Goal: Find specific page/section: Find specific page/section

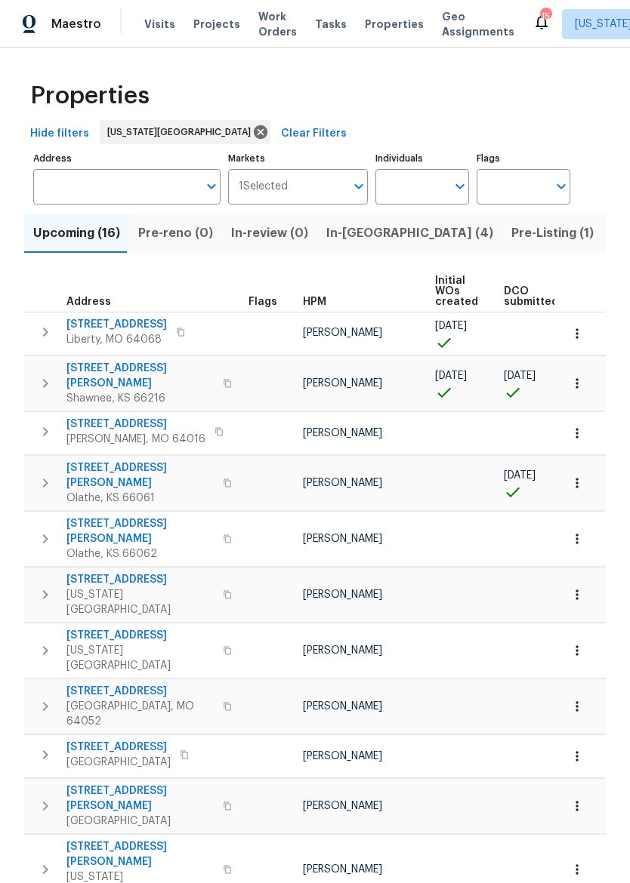
click at [340, 220] on button "In-reno (4)" at bounding box center [409, 233] width 185 height 39
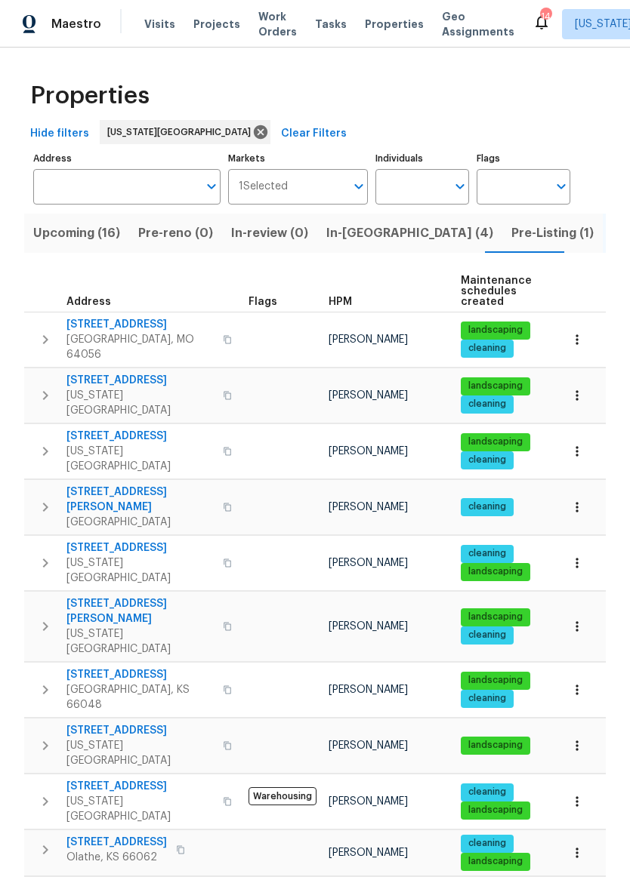
click at [116, 204] on input "Address" at bounding box center [115, 186] width 165 height 35
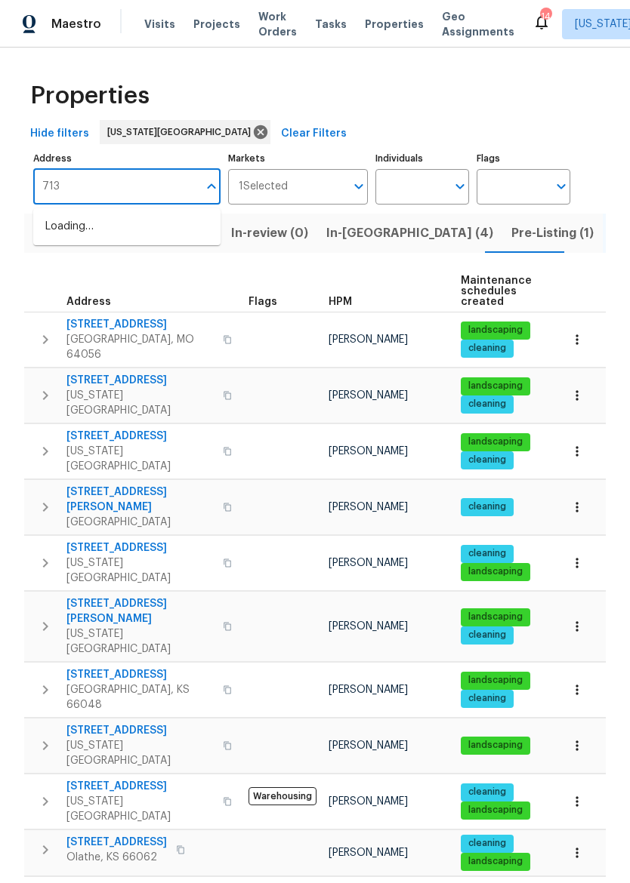
type input "7139"
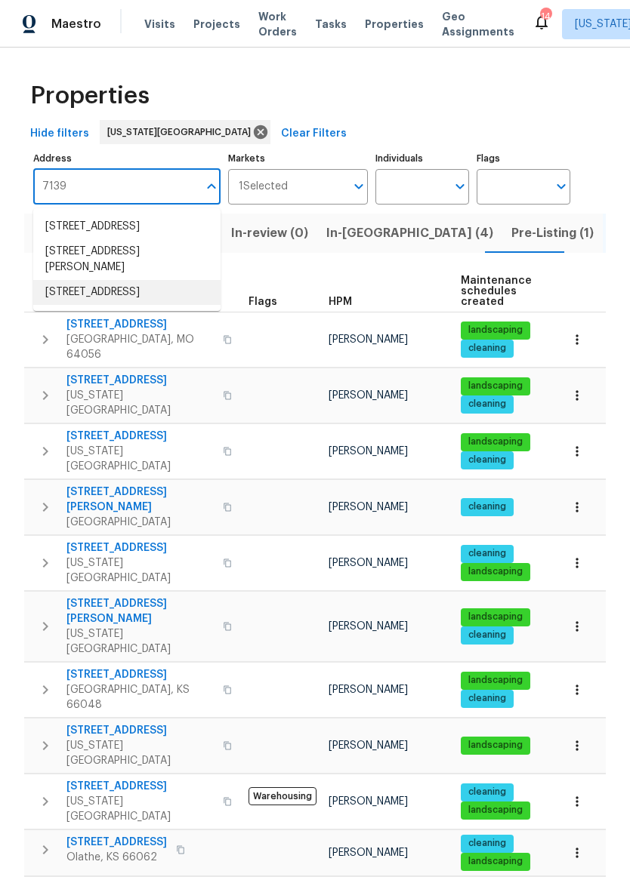
click at [149, 305] on li "7139 Hardy St Overland Park KS 66204" at bounding box center [126, 292] width 187 height 25
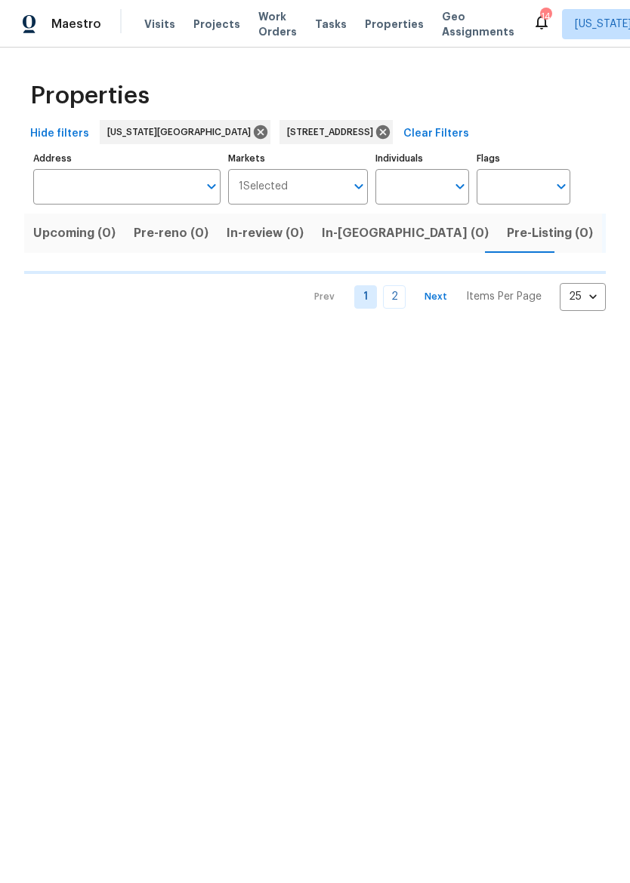
type input "7139 Hardy St Overland Park KS 66204"
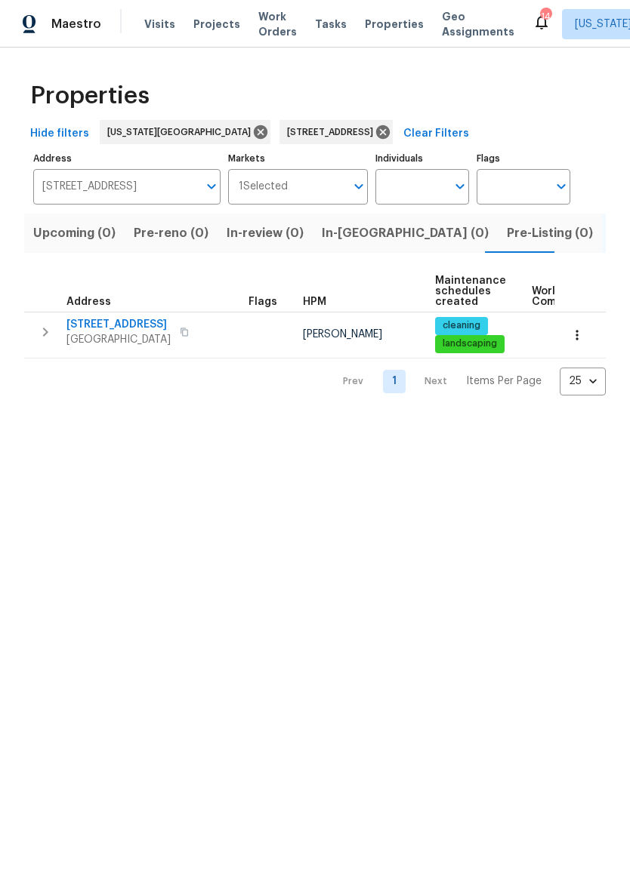
click at [584, 335] on icon "button" at bounding box center [576, 335] width 15 height 15
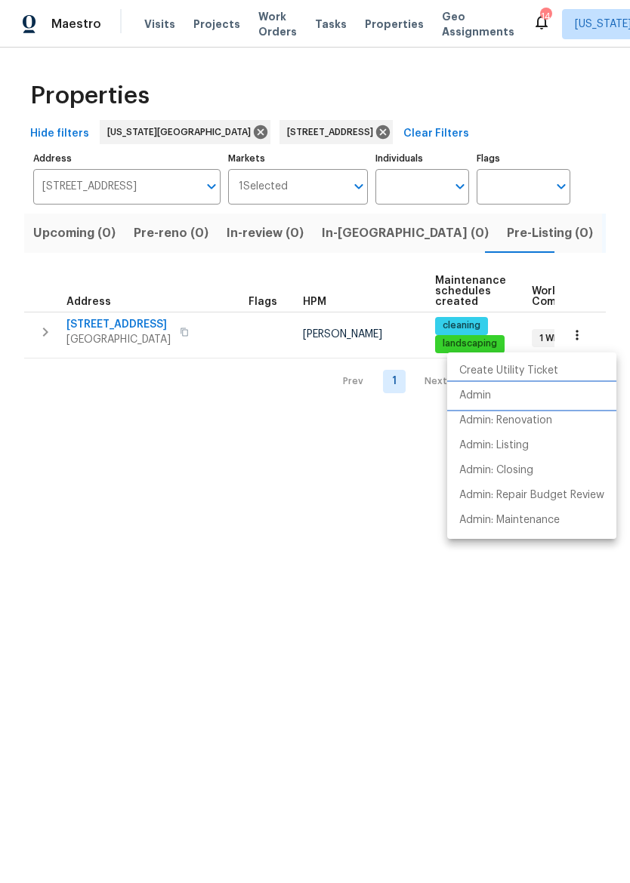
click at [519, 396] on li "Admin" at bounding box center [531, 396] width 169 height 25
click at [28, 16] on div at bounding box center [315, 441] width 630 height 883
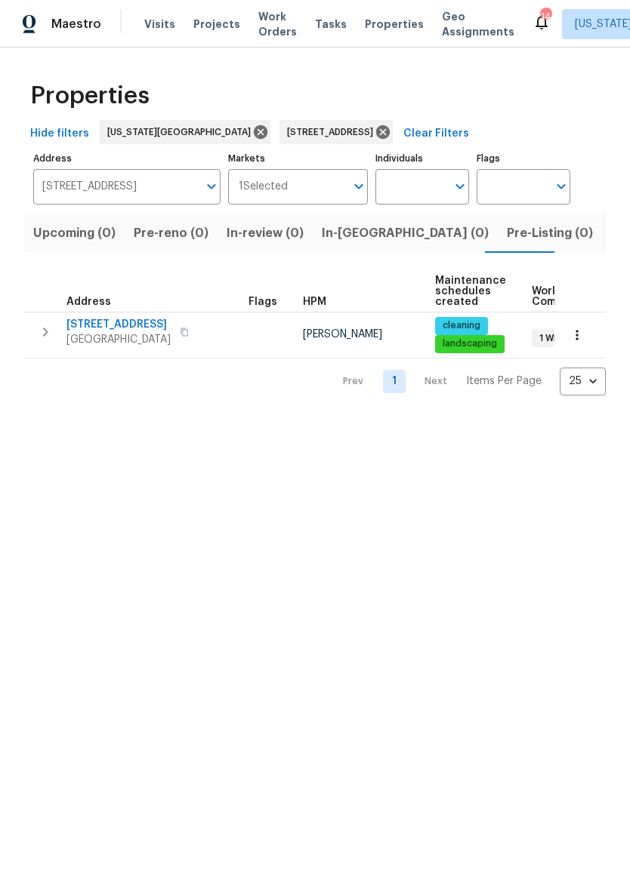
click at [35, 29] on img at bounding box center [30, 24] width 14 height 19
